Goal: Transaction & Acquisition: Purchase product/service

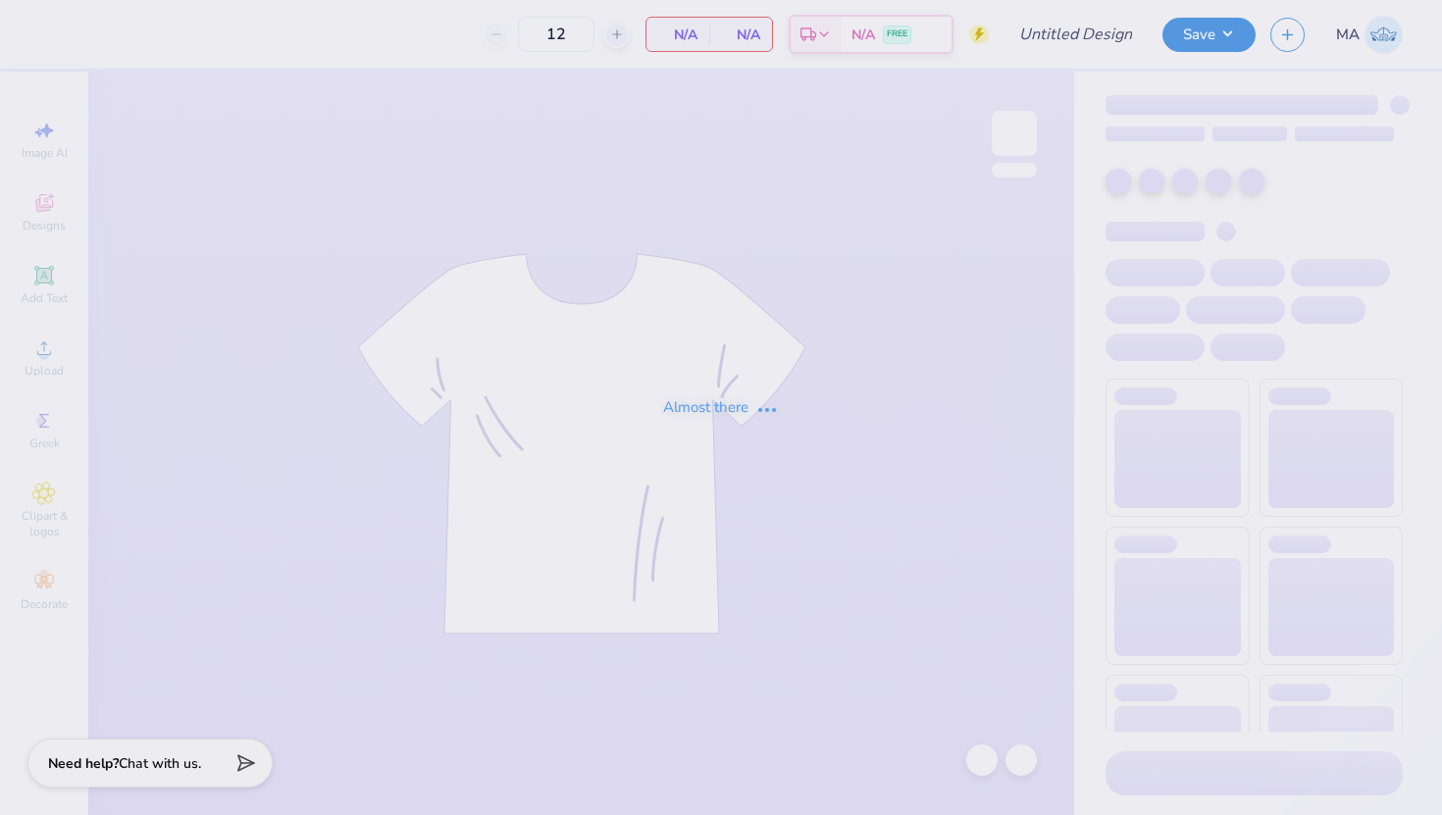
type input "Taiwan Day Tshirt"
type input "24"
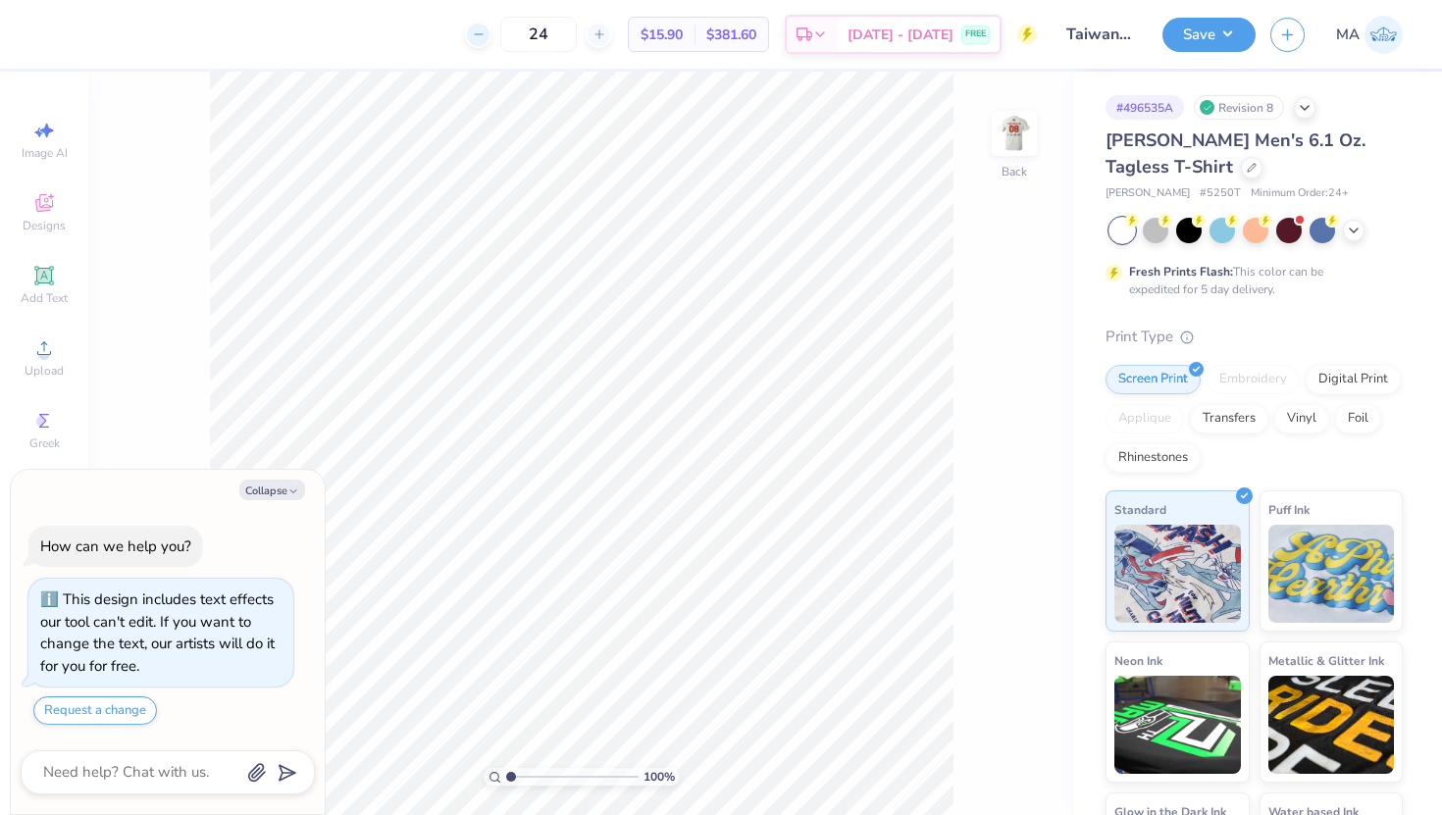
type textarea "x"
click at [568, 31] on input "24" at bounding box center [538, 34] width 77 height 35
click at [522, 40] on div "24" at bounding box center [538, 34] width 147 height 35
click at [491, 40] on div at bounding box center [478, 35] width 26 height 26
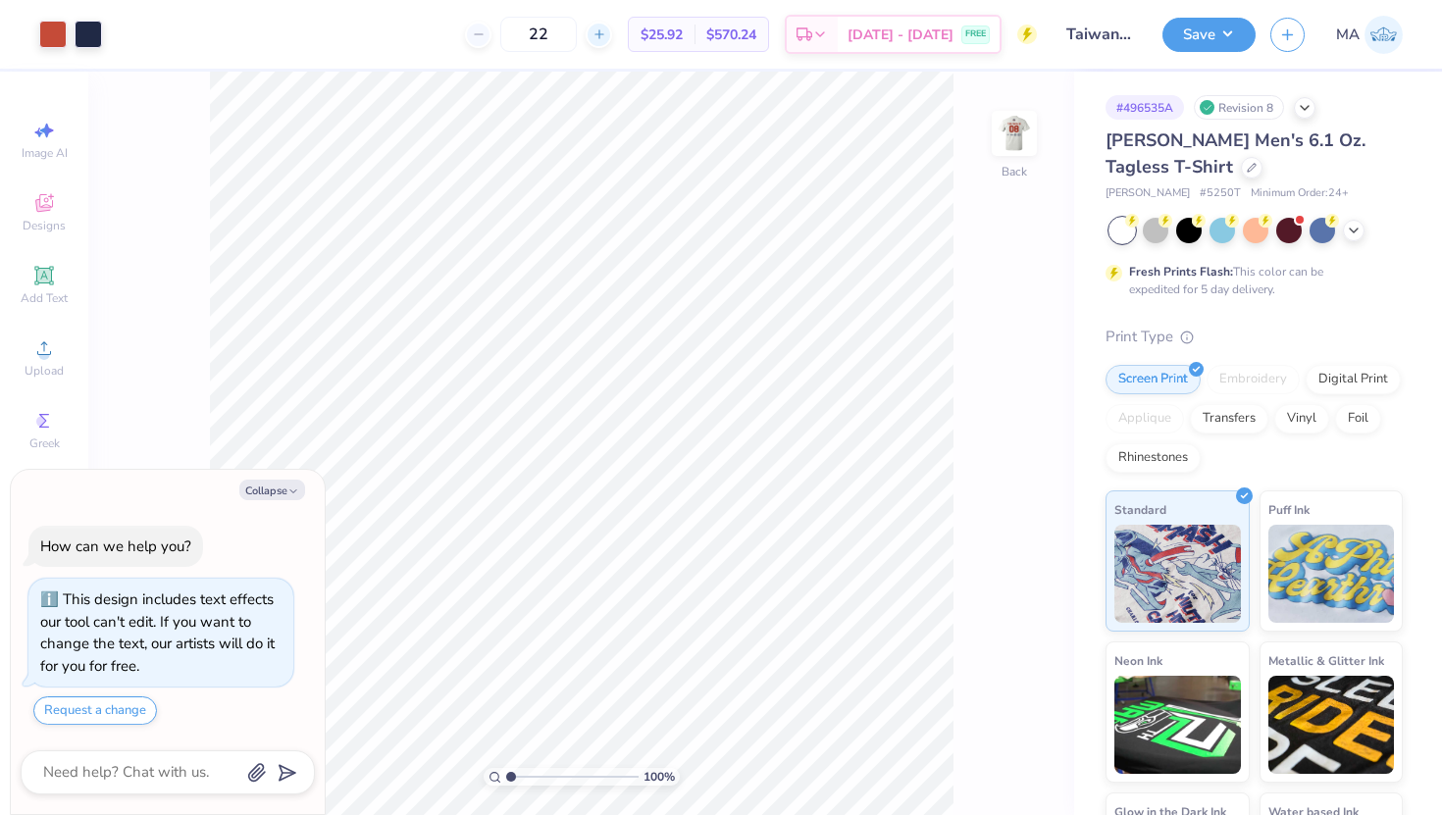
click at [606, 39] on icon at bounding box center [599, 34] width 14 height 14
type input "24"
click at [1241, 165] on div at bounding box center [1252, 166] width 22 height 22
type textarea "x"
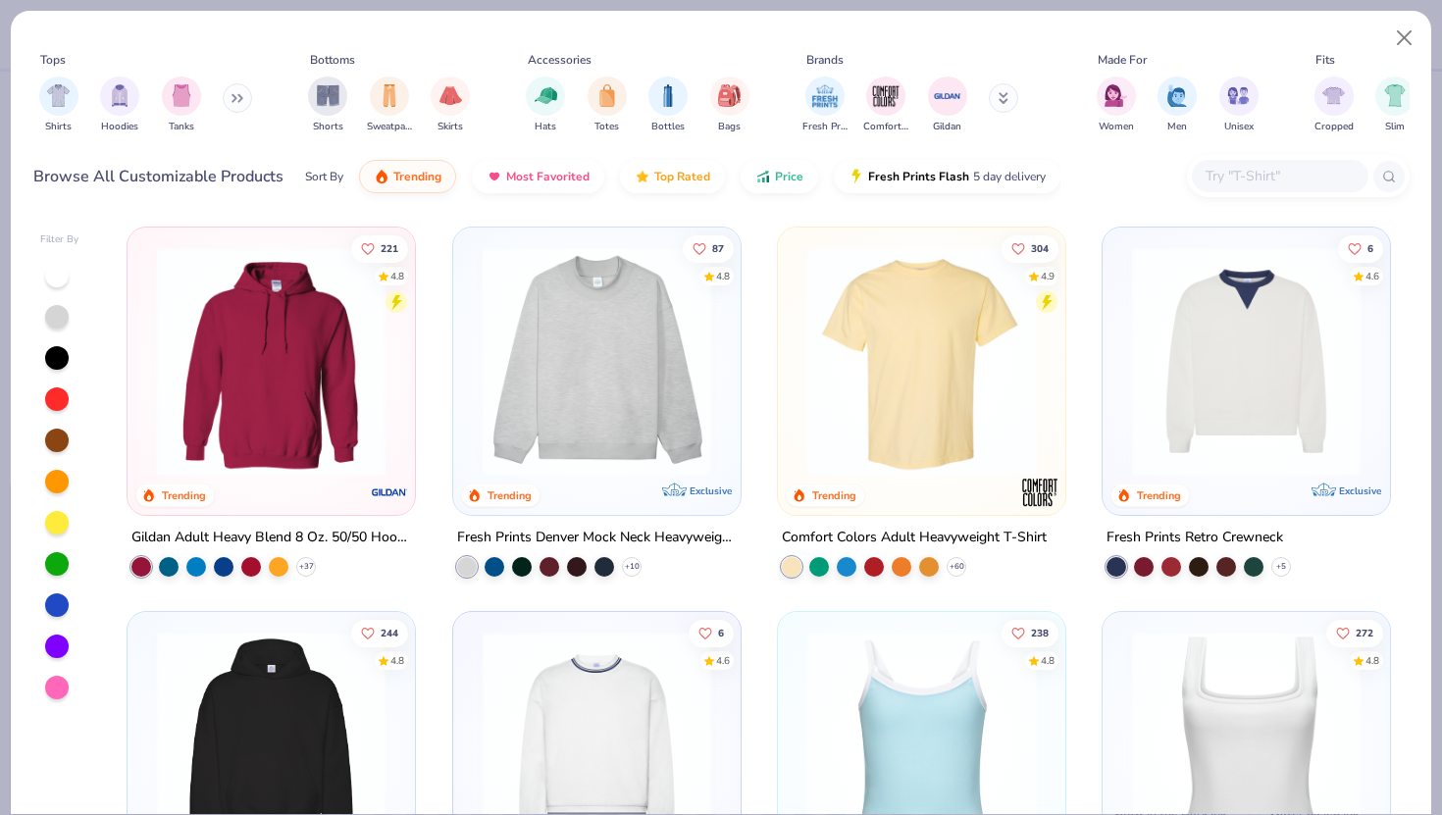
click at [1230, 183] on input "text" at bounding box center [1279, 176] width 151 height 23
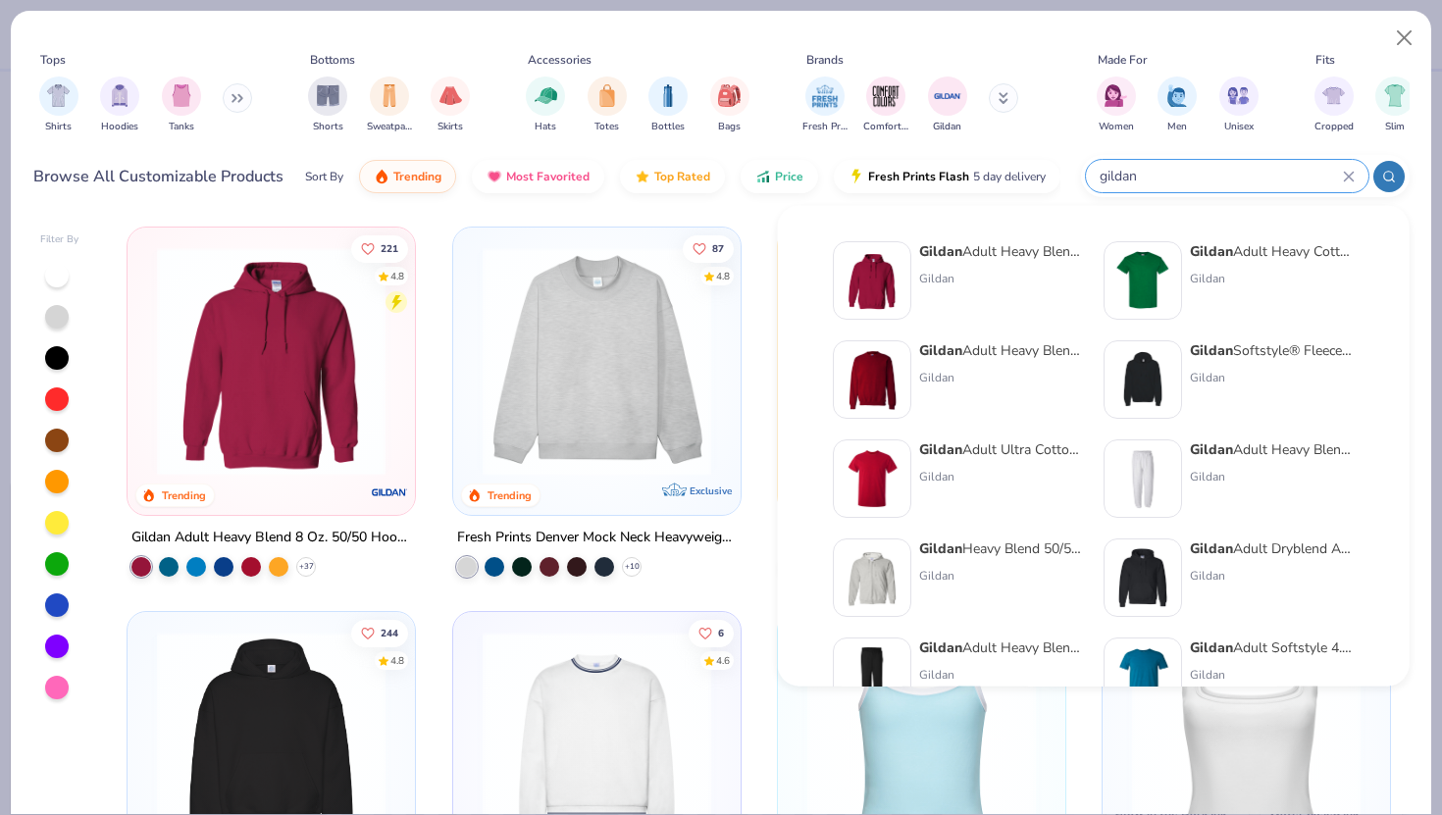
type input "gildan"
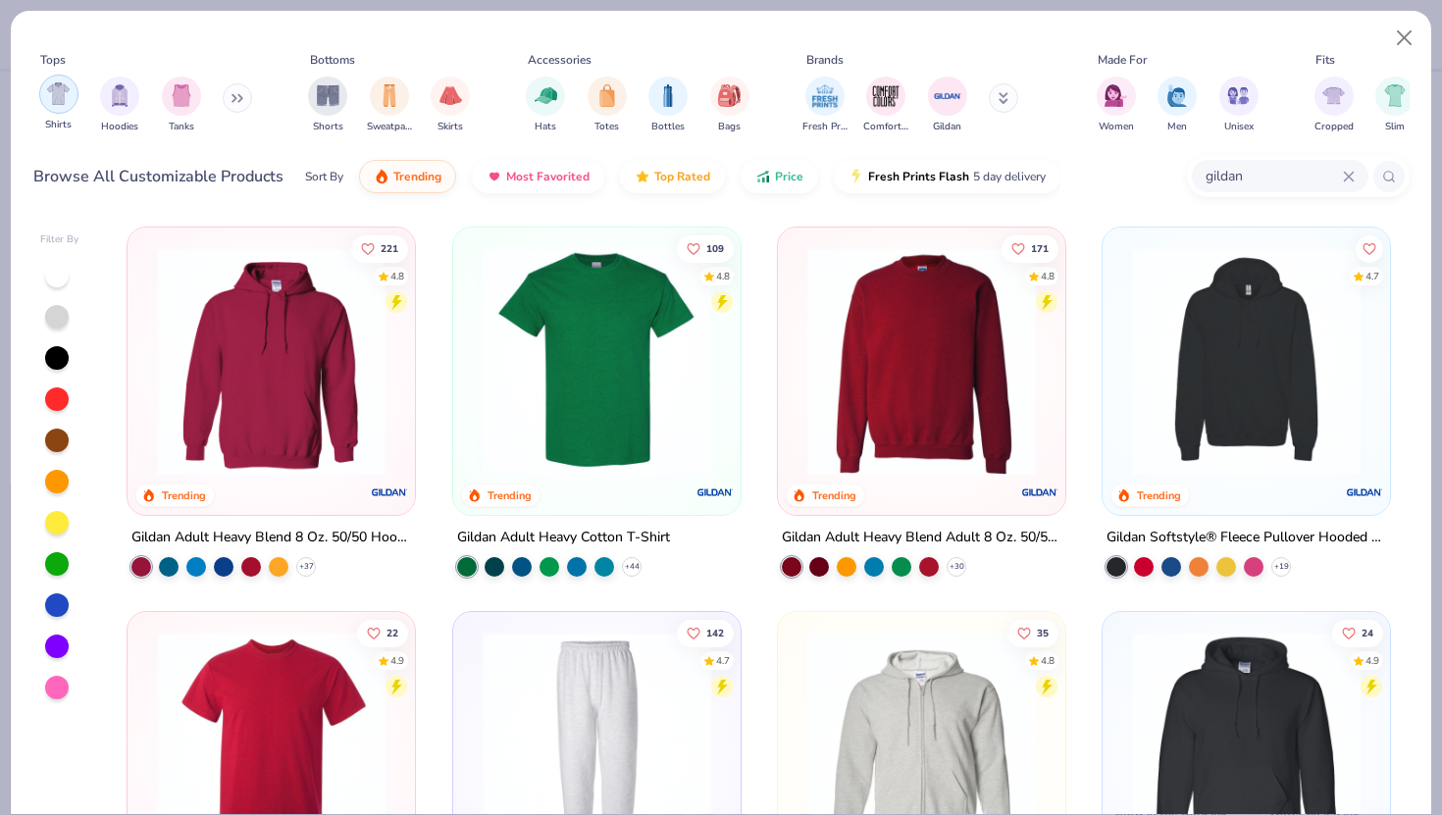
click at [44, 96] on div "filter for Shirts" at bounding box center [58, 94] width 39 height 39
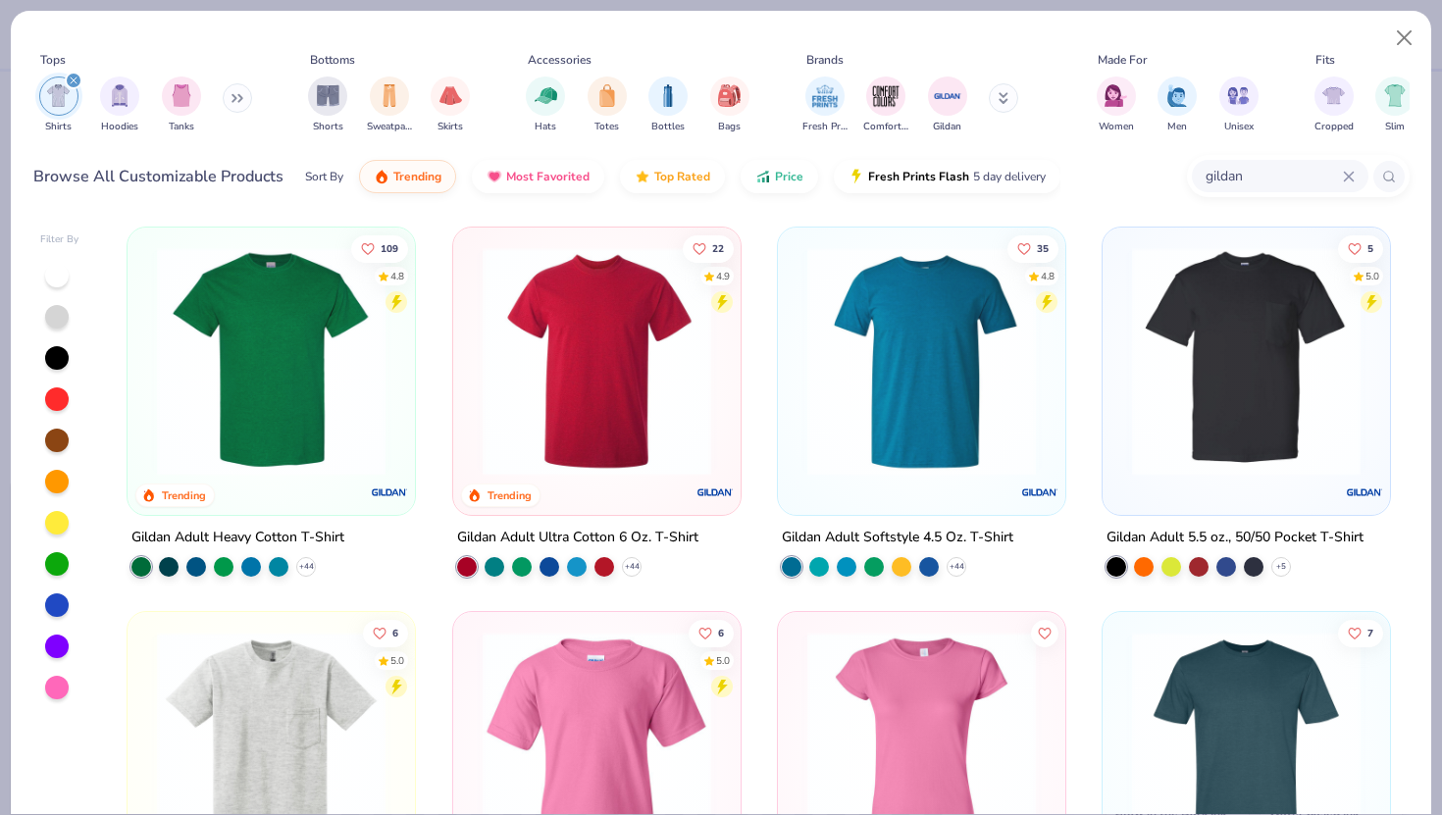
click at [600, 369] on img at bounding box center [597, 361] width 248 height 229
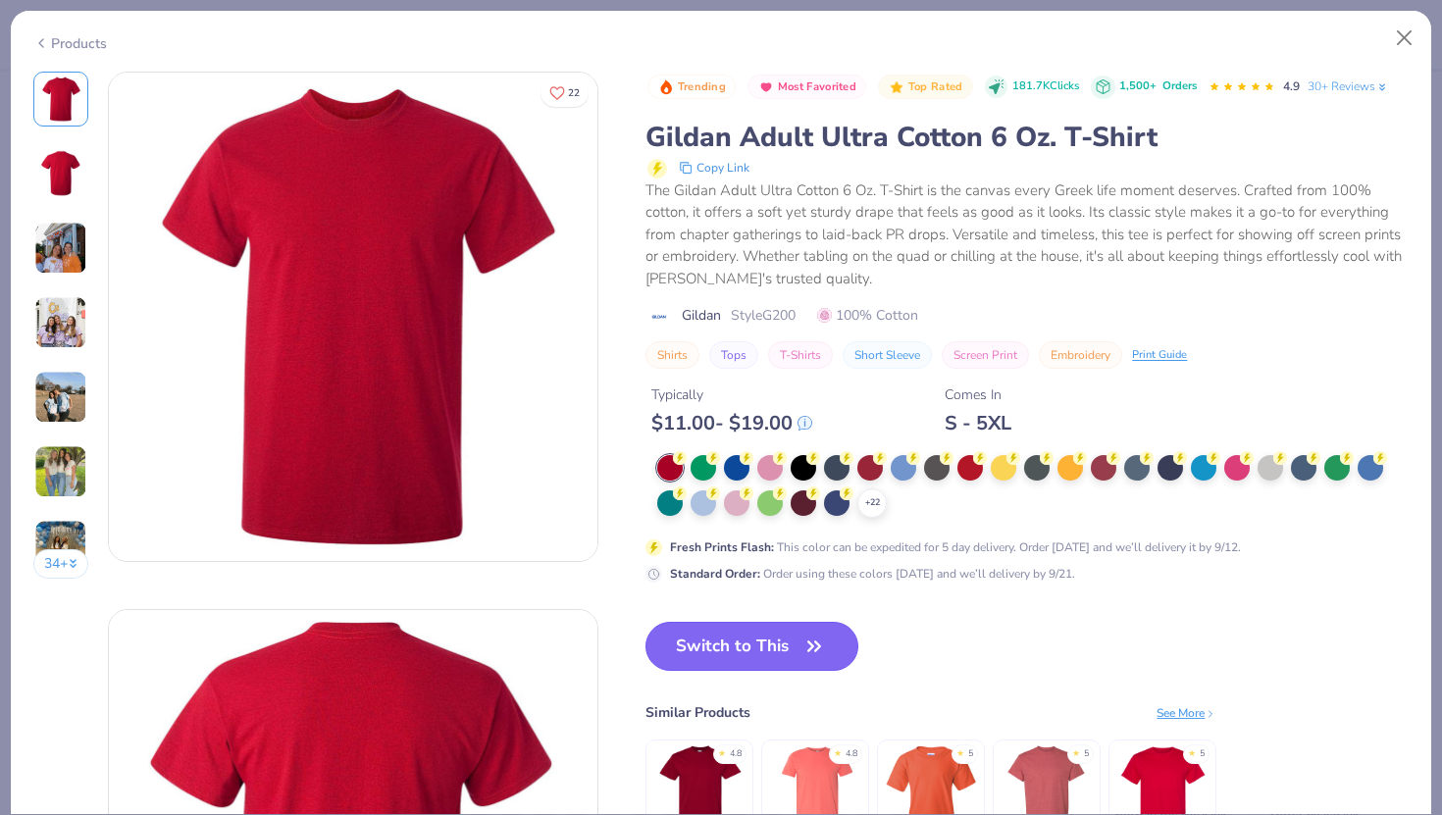
click at [812, 648] on icon "button" at bounding box center [814, 646] width 12 height 9
type textarea "x"
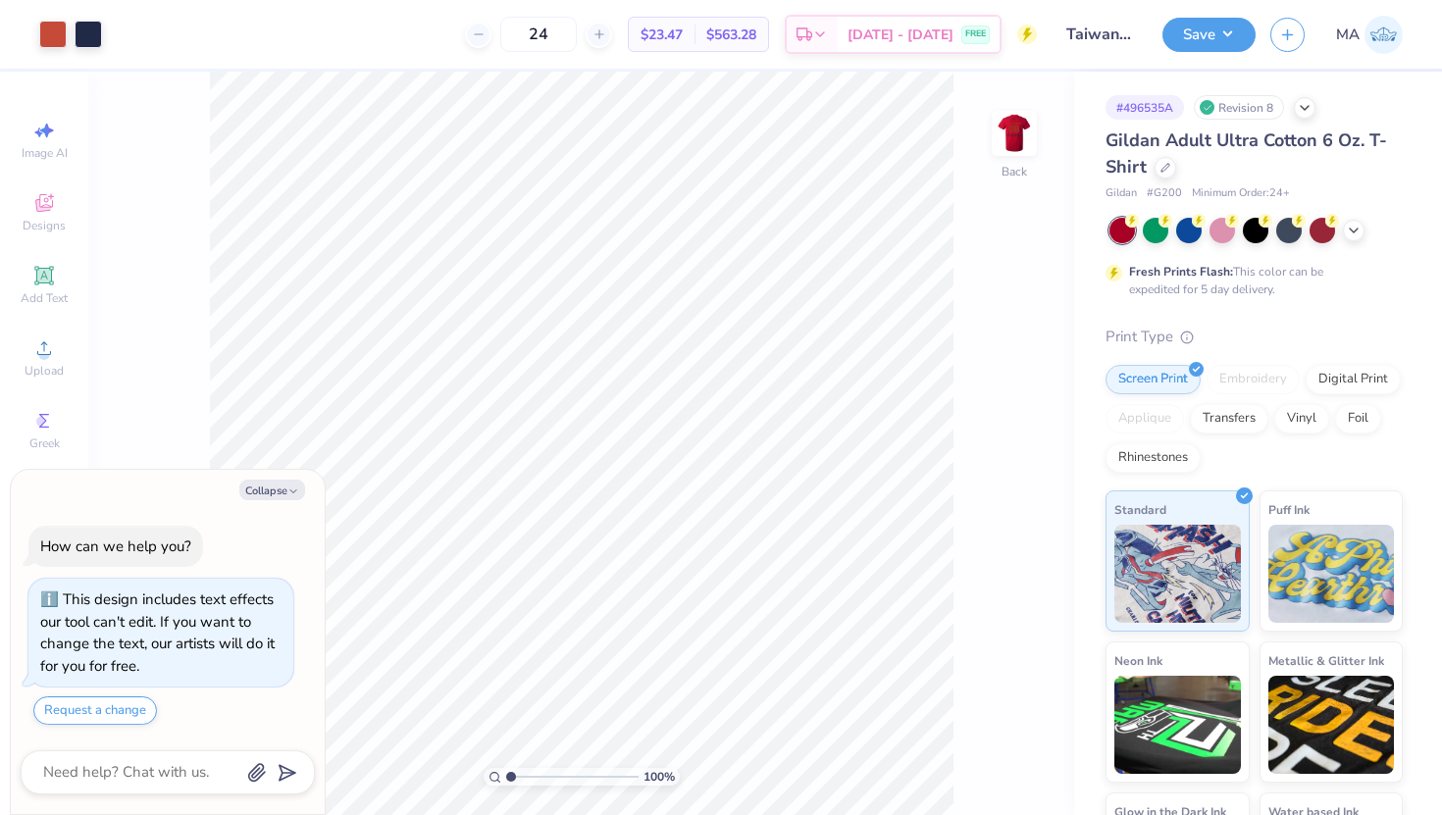
click at [1023, 301] on div "100 % Back" at bounding box center [581, 444] width 986 height 744
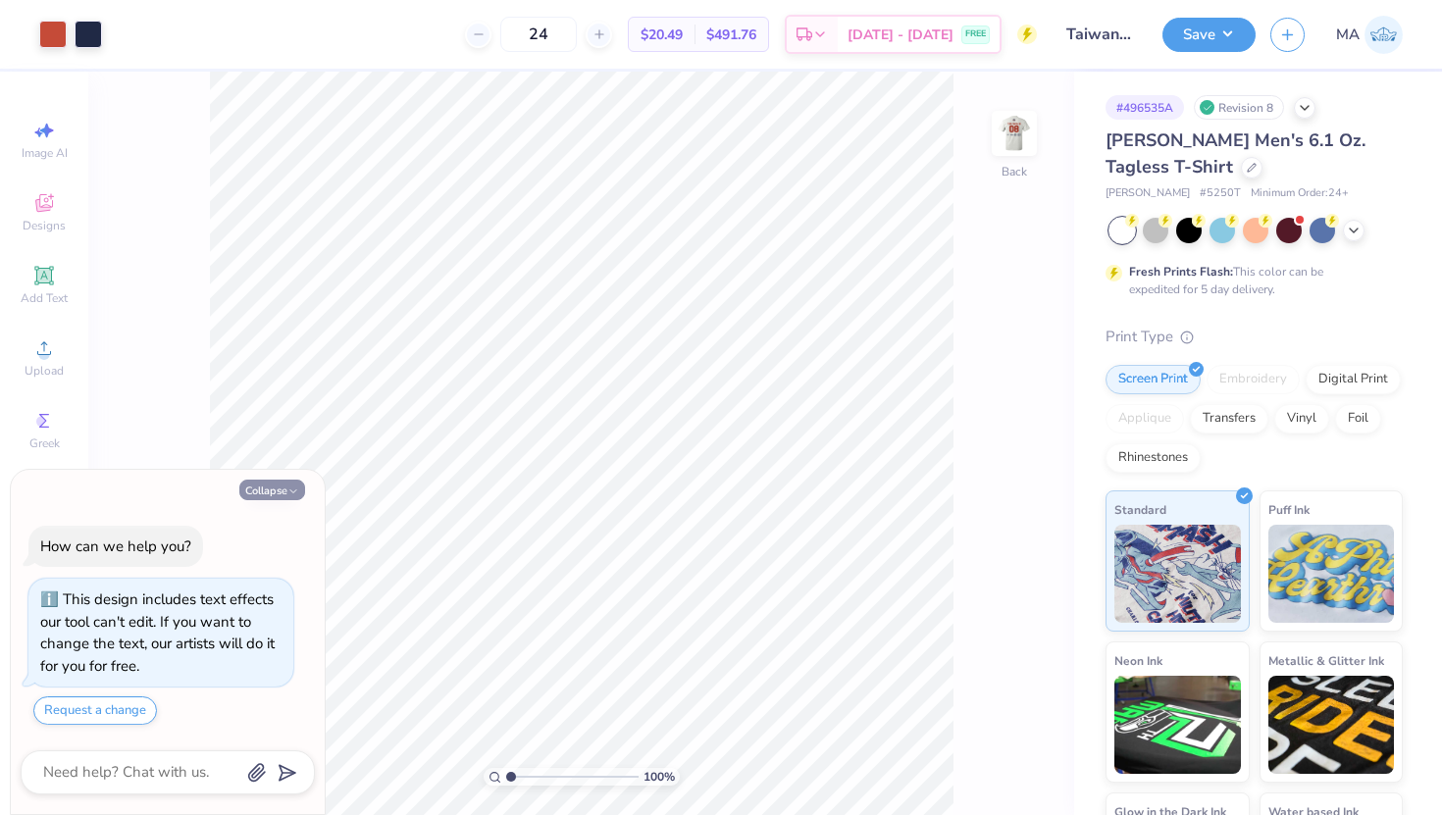
click at [283, 488] on button "Collapse" at bounding box center [272, 490] width 66 height 21
type textarea "x"
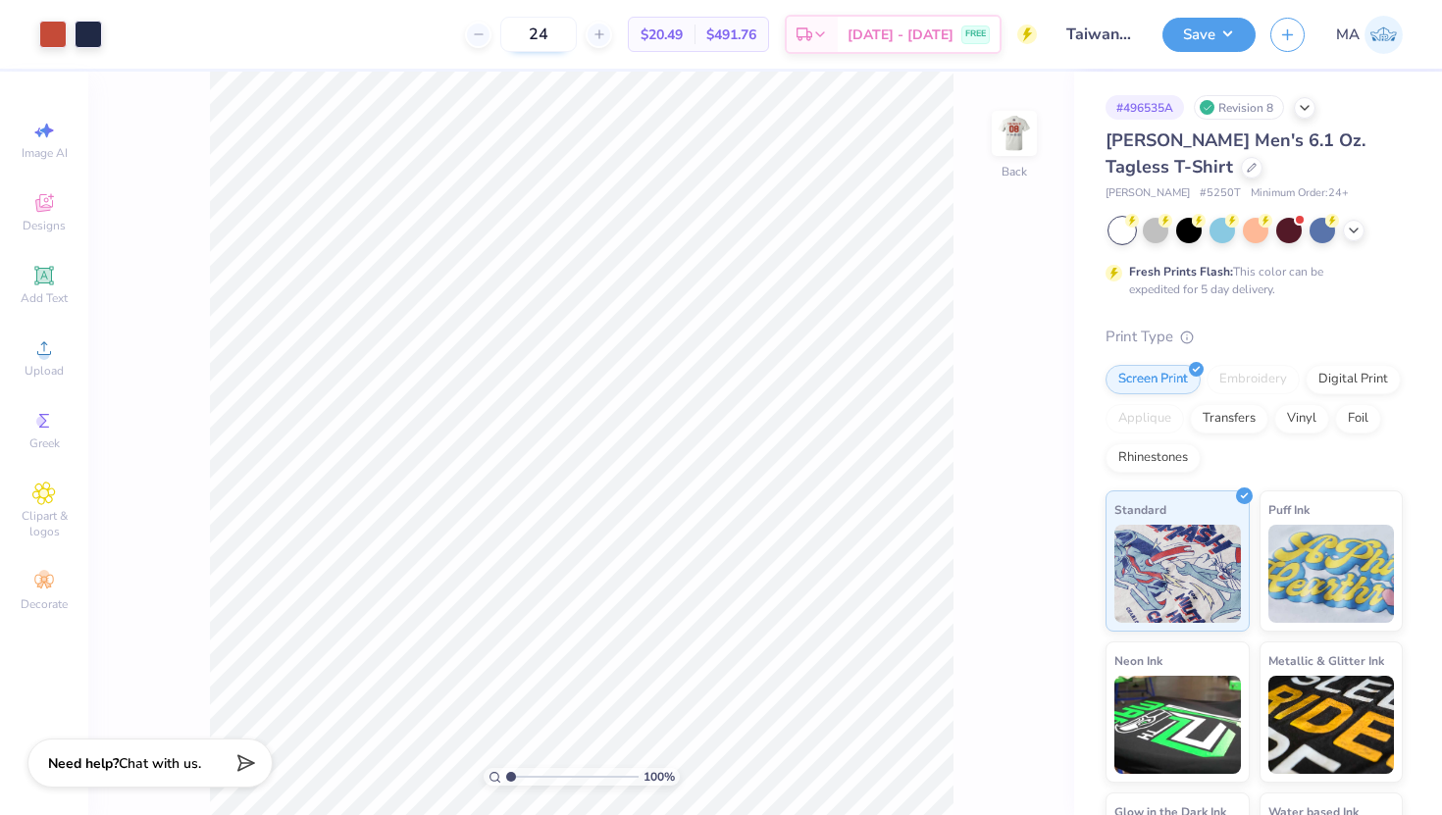
click at [568, 33] on input "24" at bounding box center [538, 34] width 77 height 35
type input "50"
